Goal: Use online tool/utility: Utilize a website feature to perform a specific function

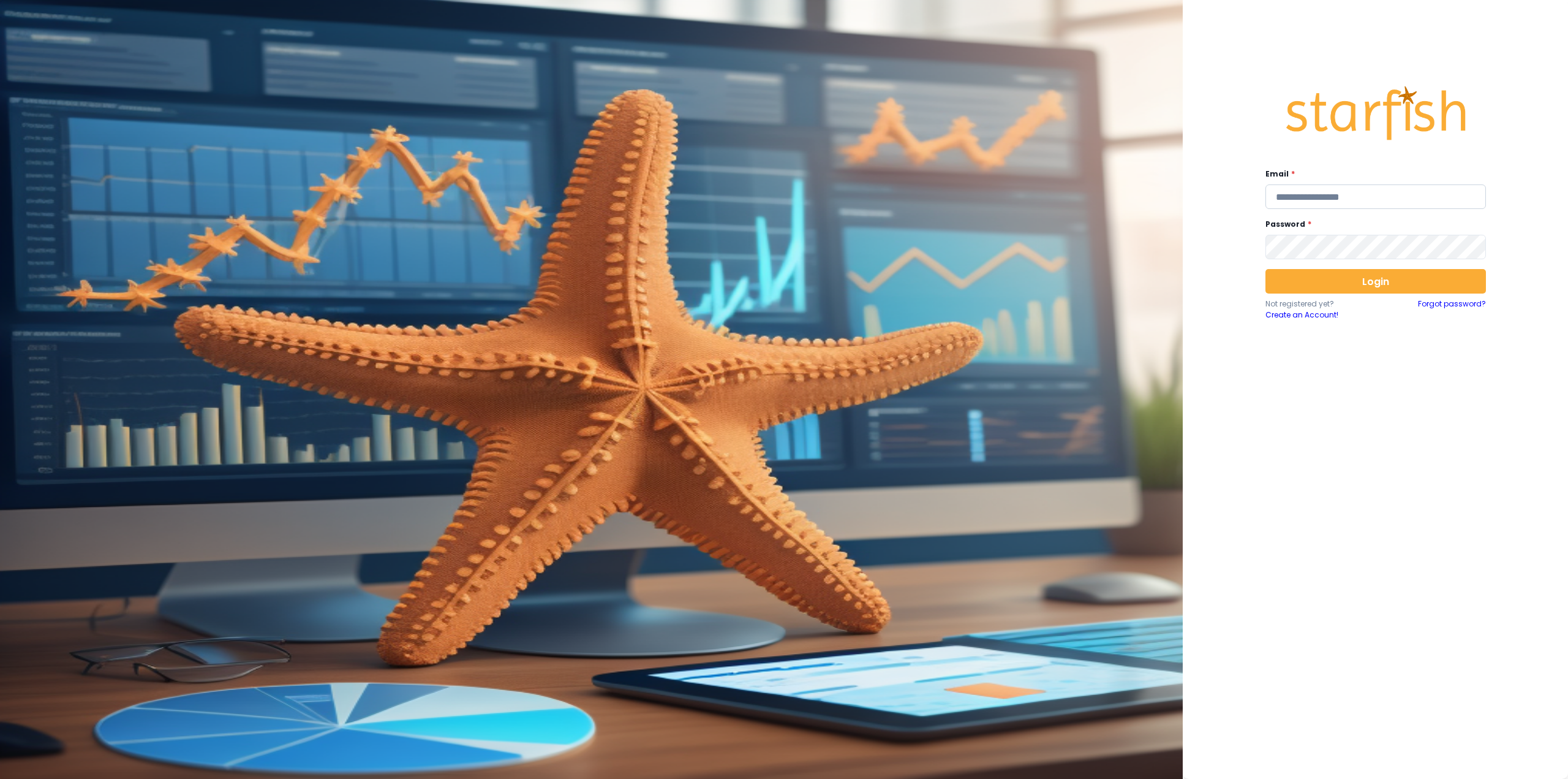
click at [1301, 196] on input "email" at bounding box center [1376, 196] width 221 height 25
type input "**********"
click at [1331, 281] on button "Login" at bounding box center [1376, 281] width 221 height 25
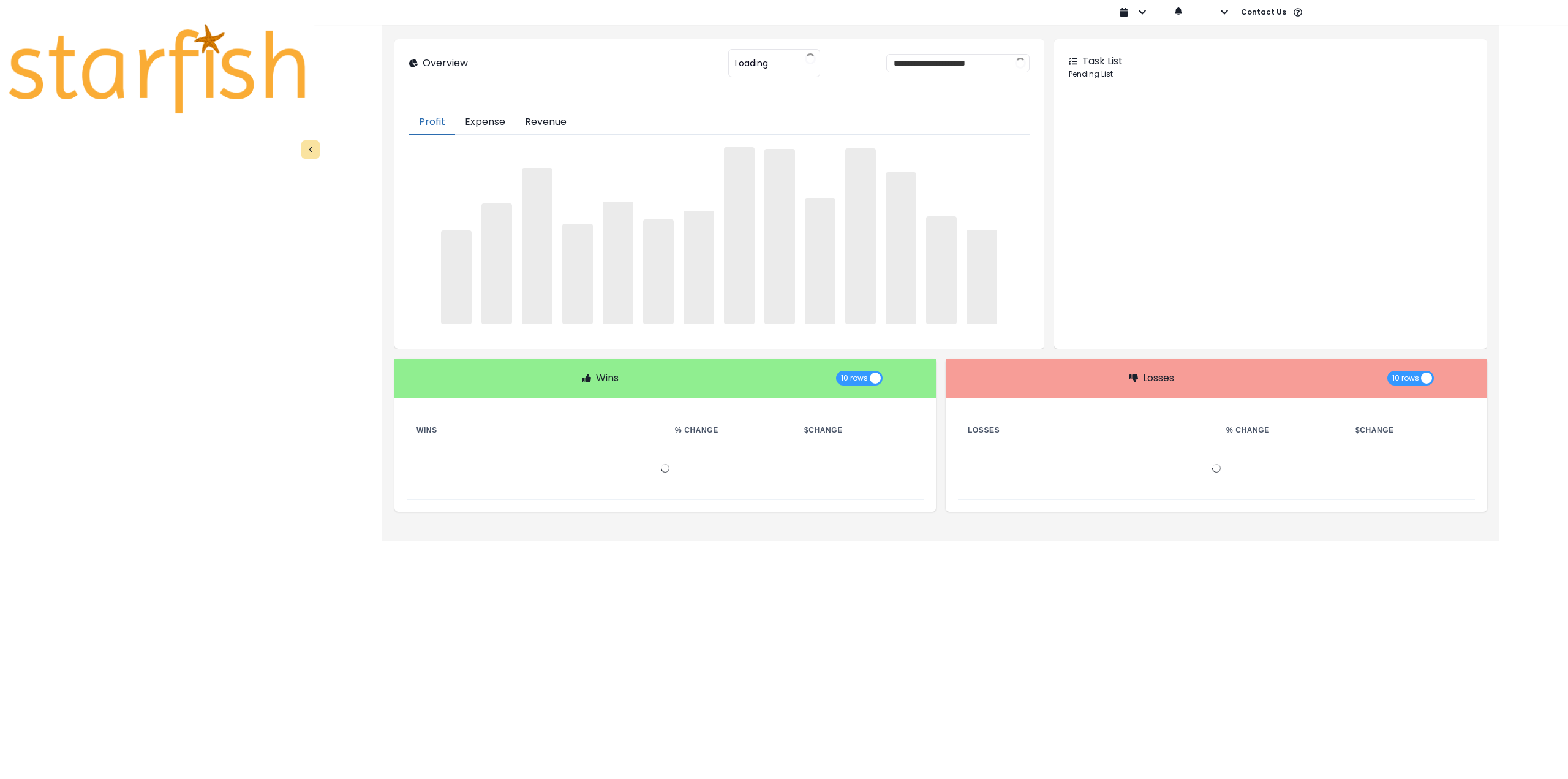
type input "********"
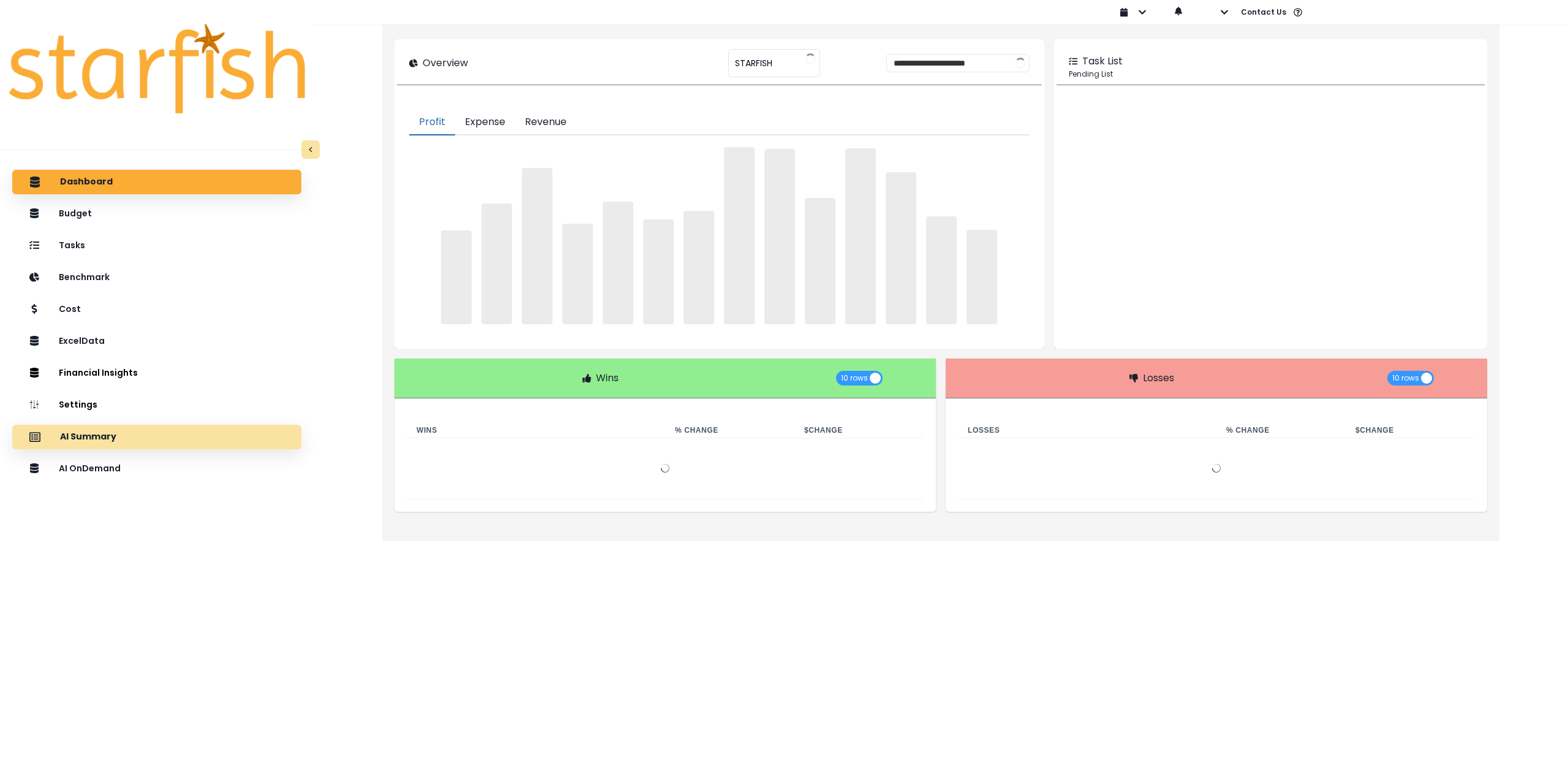
click at [208, 438] on div "AI Summary" at bounding box center [156, 437] width 269 height 26
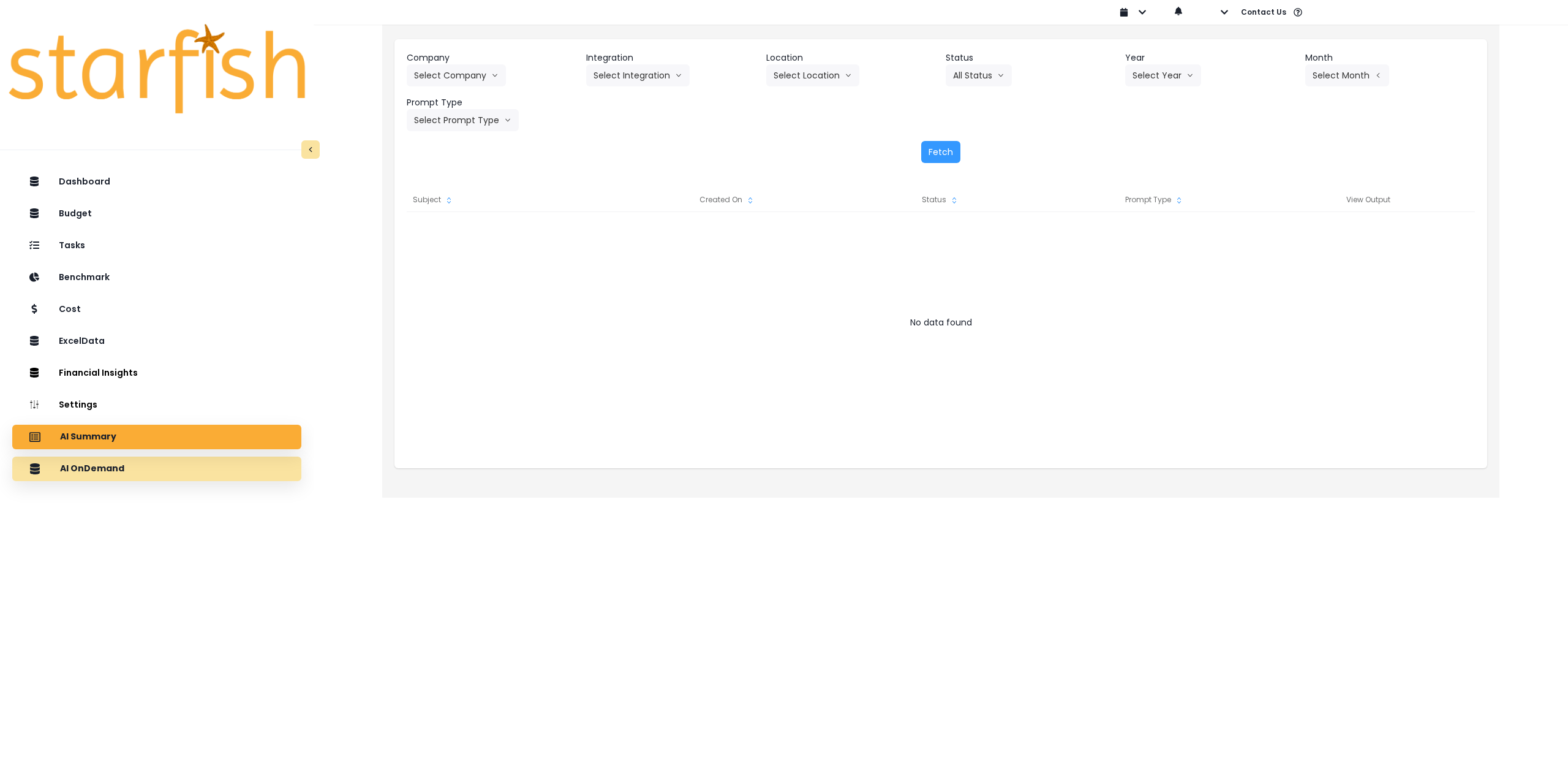
click at [175, 471] on div "AI OnDemand" at bounding box center [156, 469] width 269 height 26
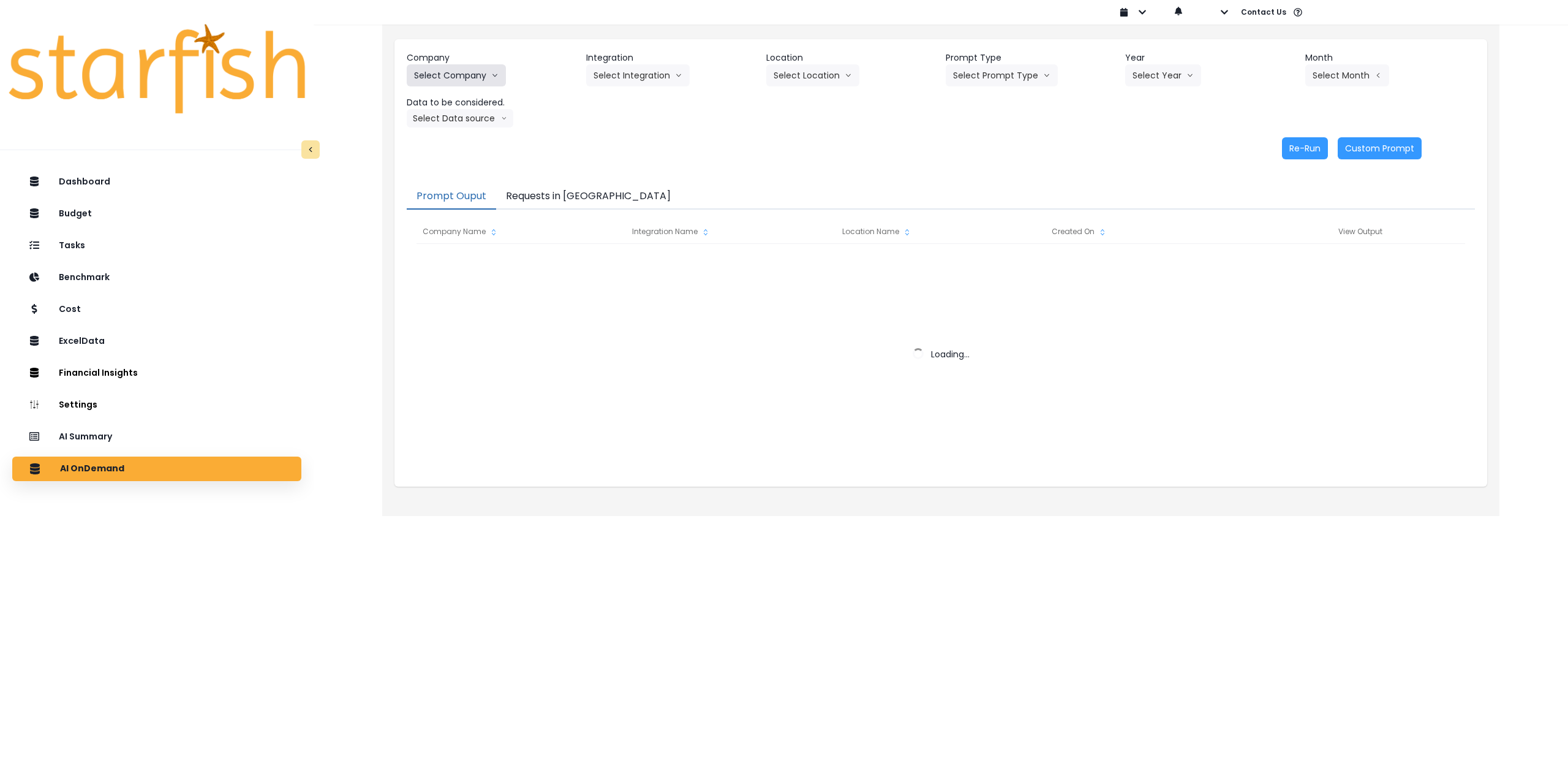
click at [464, 76] on button "Select Company" at bounding box center [456, 75] width 99 height 22
click at [462, 82] on button "Select Company" at bounding box center [456, 75] width 99 height 22
click at [480, 71] on button "Select Company" at bounding box center [456, 75] width 99 height 22
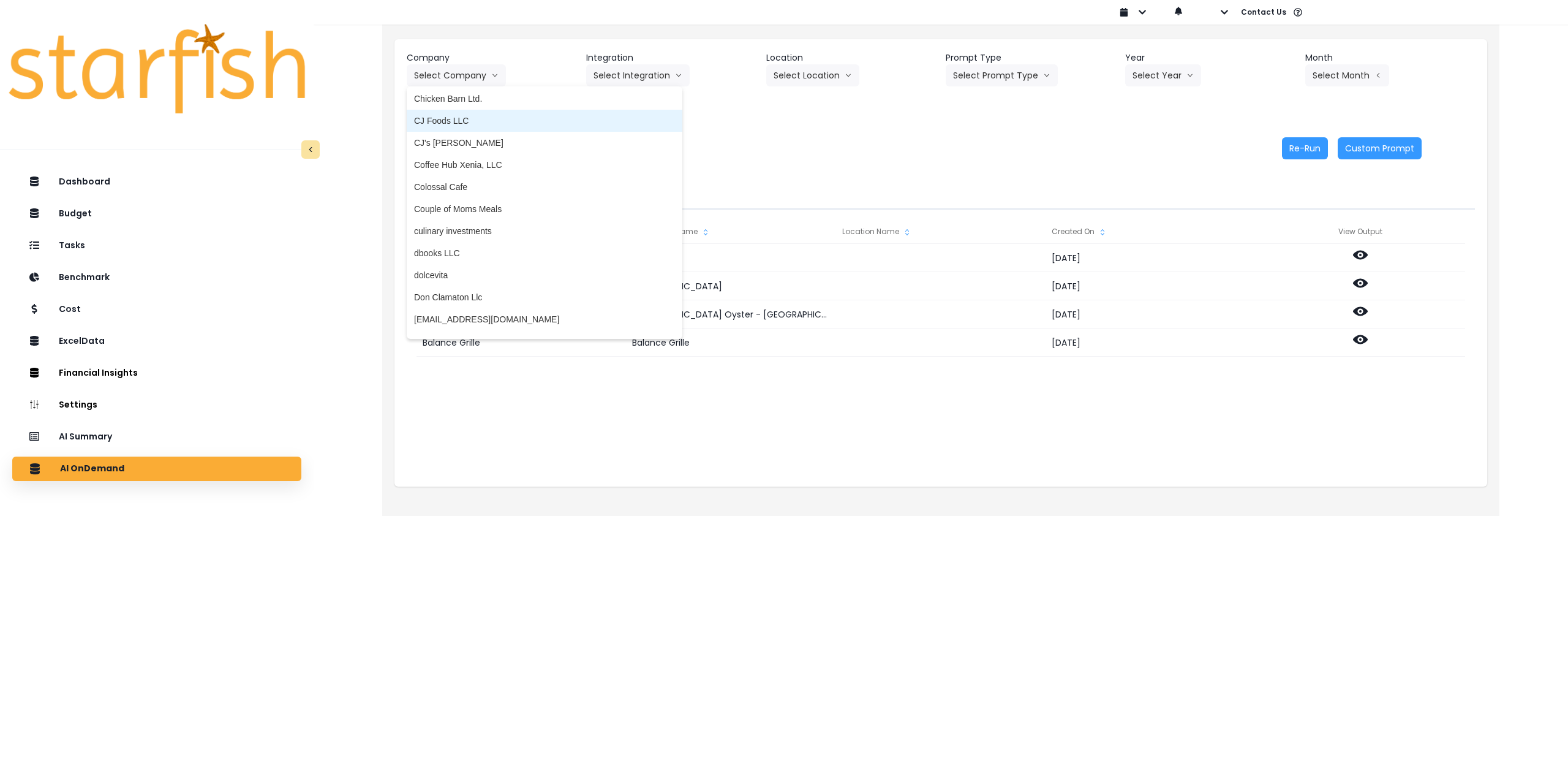
scroll to position [735, 0]
click at [478, 226] on span "culinary investments" at bounding box center [544, 225] width 261 height 12
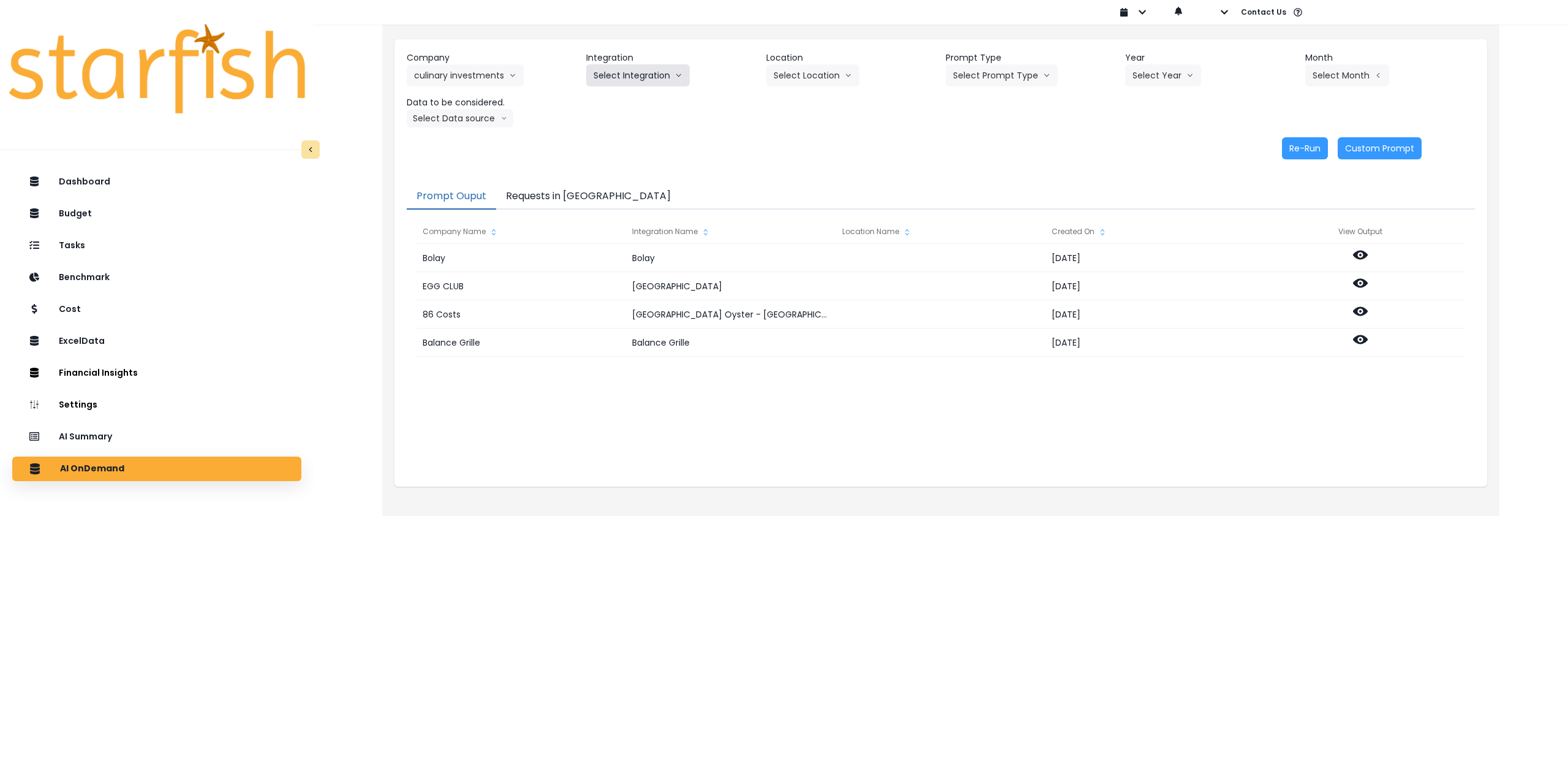
click at [652, 69] on button "Select Integration" at bounding box center [637, 75] width 104 height 22
click at [624, 100] on span "Culinary Investments" at bounding box center [633, 100] width 80 height 12
click at [802, 83] on button "Select Location" at bounding box center [812, 75] width 93 height 22
drag, startPoint x: 800, startPoint y: 103, endPoint x: 929, endPoint y: 92, distance: 129.5
click at [809, 103] on span "All Locations" at bounding box center [797, 100] width 49 height 12
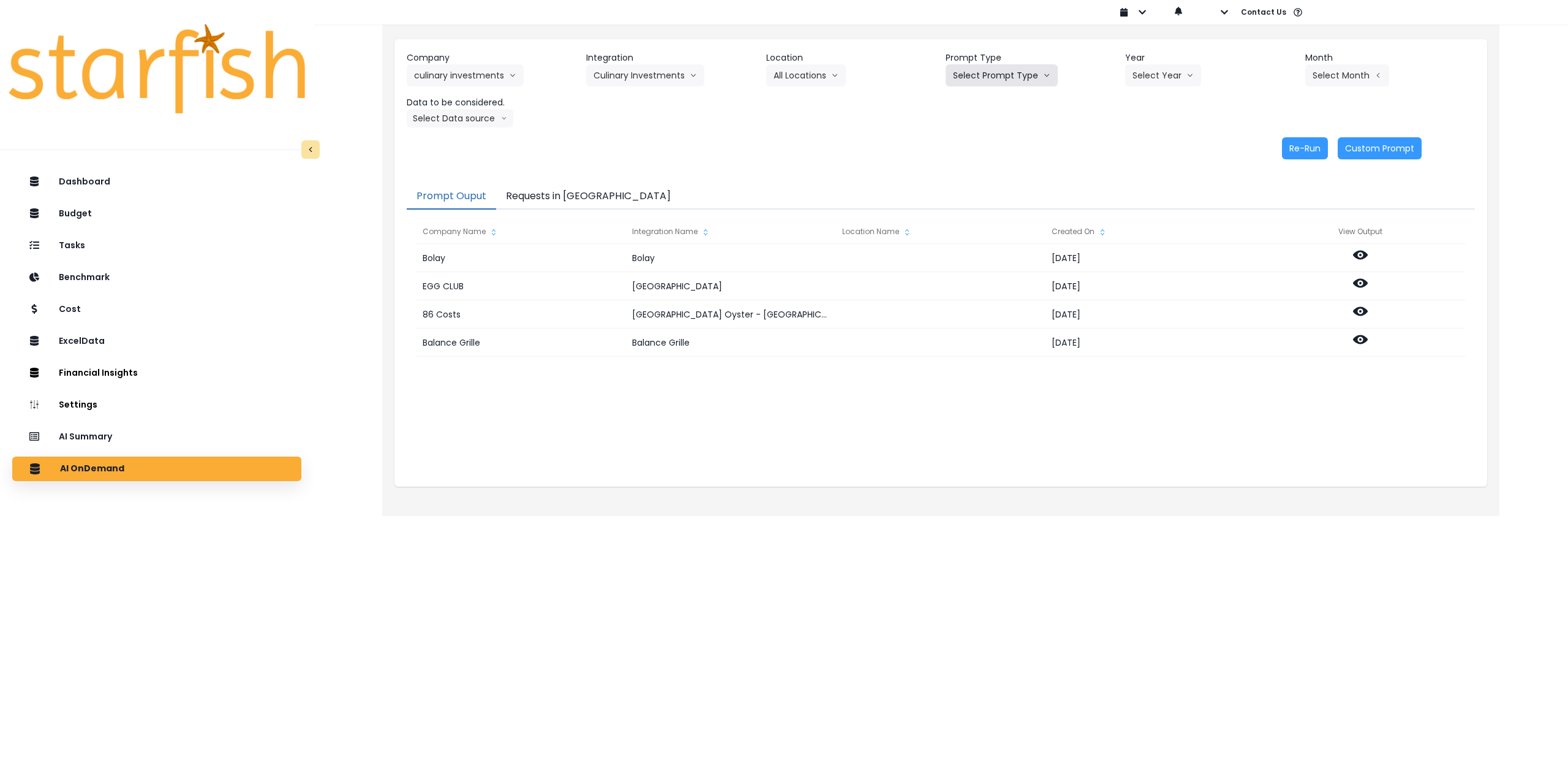
click at [1002, 82] on button "Select Prompt Type" at bounding box center [1001, 75] width 112 height 22
drag, startPoint x: 1004, startPoint y: 171, endPoint x: 1012, endPoint y: 167, distance: 8.9
click at [1005, 171] on span "Monthly Summary" at bounding box center [987, 166] width 69 height 12
click at [1183, 67] on button "Select Year" at bounding box center [1163, 75] width 76 height 22
click at [1144, 150] on span "2025" at bounding box center [1141, 144] width 19 height 12
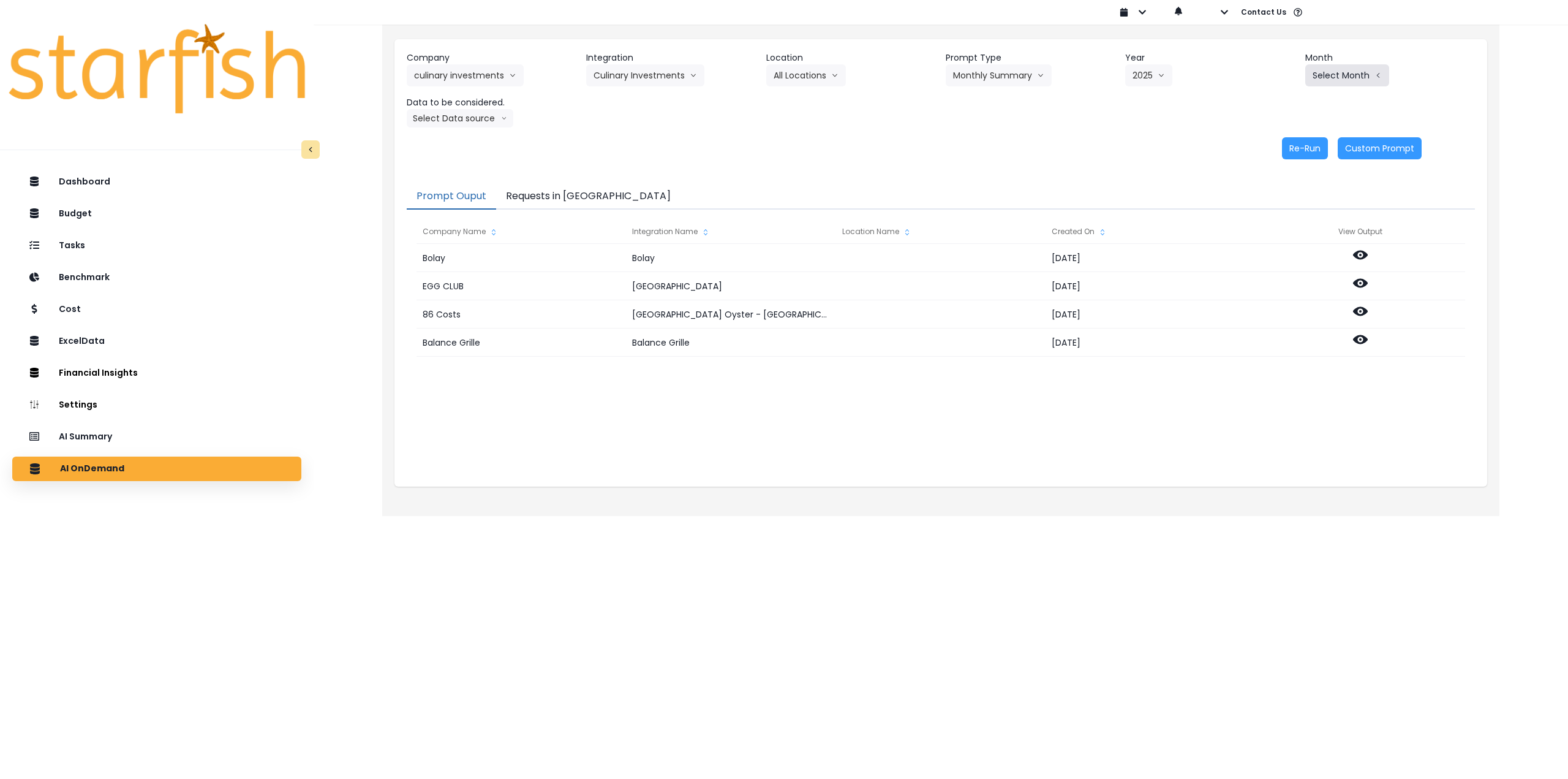
click at [1349, 73] on button "Select Month" at bounding box center [1346, 75] width 84 height 22
click at [1284, 213] on span "July" at bounding box center [1286, 211] width 24 height 12
click at [451, 125] on button "Select Data source" at bounding box center [460, 119] width 107 height 18
drag, startPoint x: 464, startPoint y: 144, endPoint x: 481, endPoint y: 145, distance: 17.0
click at [466, 144] on span "Comparison overtime" at bounding box center [454, 142] width 82 height 12
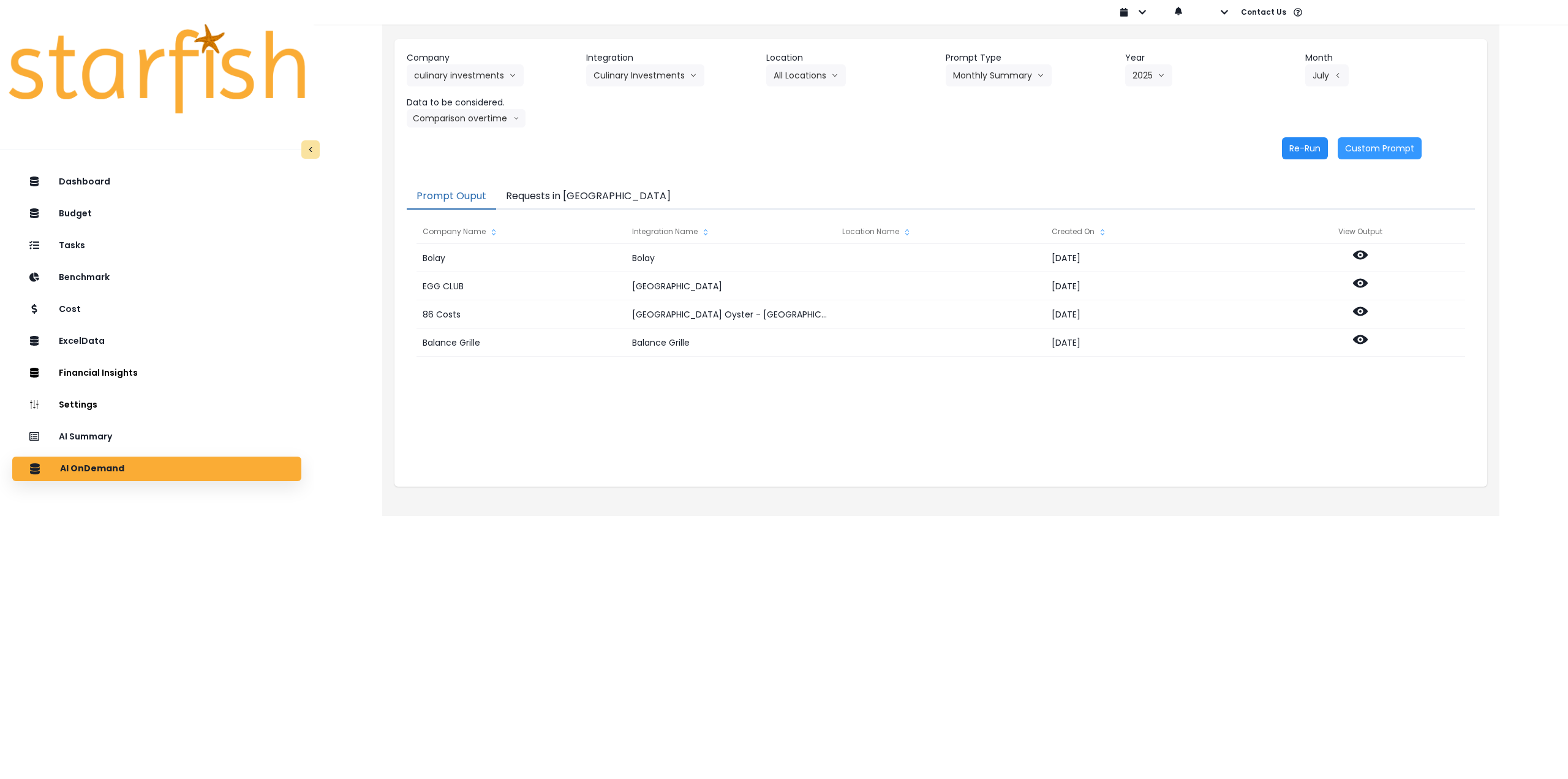
click at [1316, 143] on button "Re-Run" at bounding box center [1305, 148] width 46 height 22
click at [1341, 73] on icon "arrow left line" at bounding box center [1338, 74] width 7 height 12
click at [1279, 192] on span "June" at bounding box center [1286, 189] width 24 height 12
click at [1298, 150] on button "Re-Run" at bounding box center [1305, 148] width 46 height 22
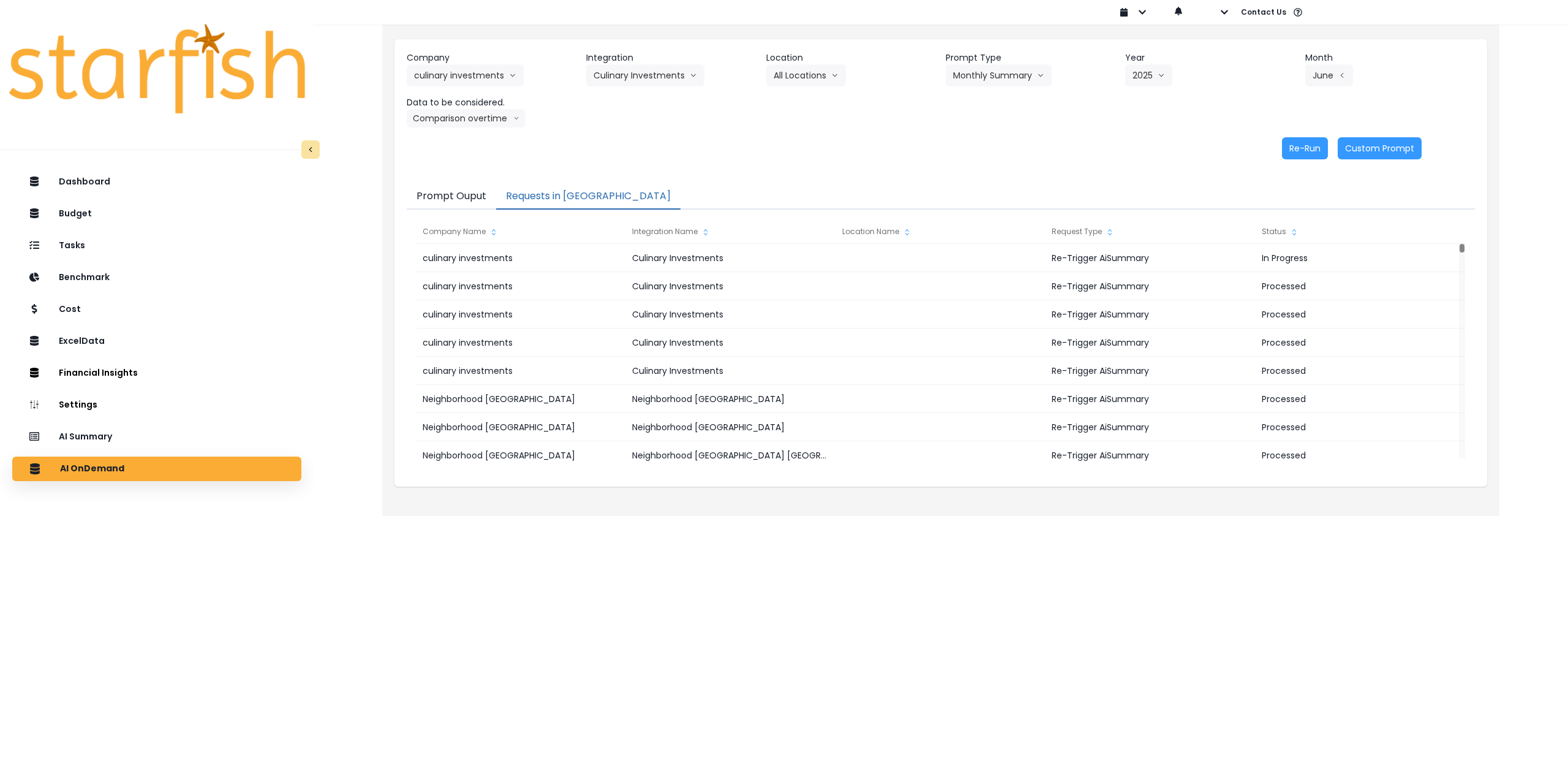
click at [560, 190] on button "Requests in [GEOGRAPHIC_DATA]" at bounding box center [588, 197] width 184 height 26
